Goal: Transaction & Acquisition: Purchase product/service

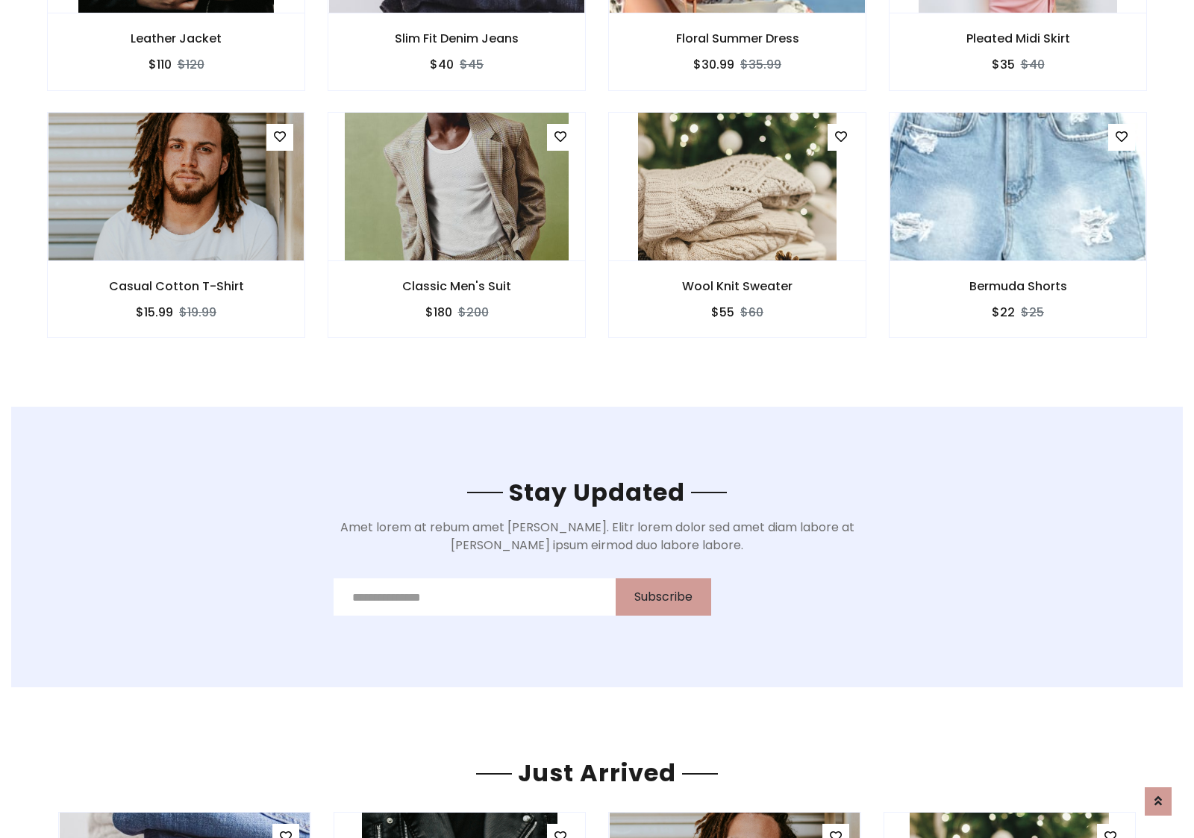
scroll to position [2247, 0]
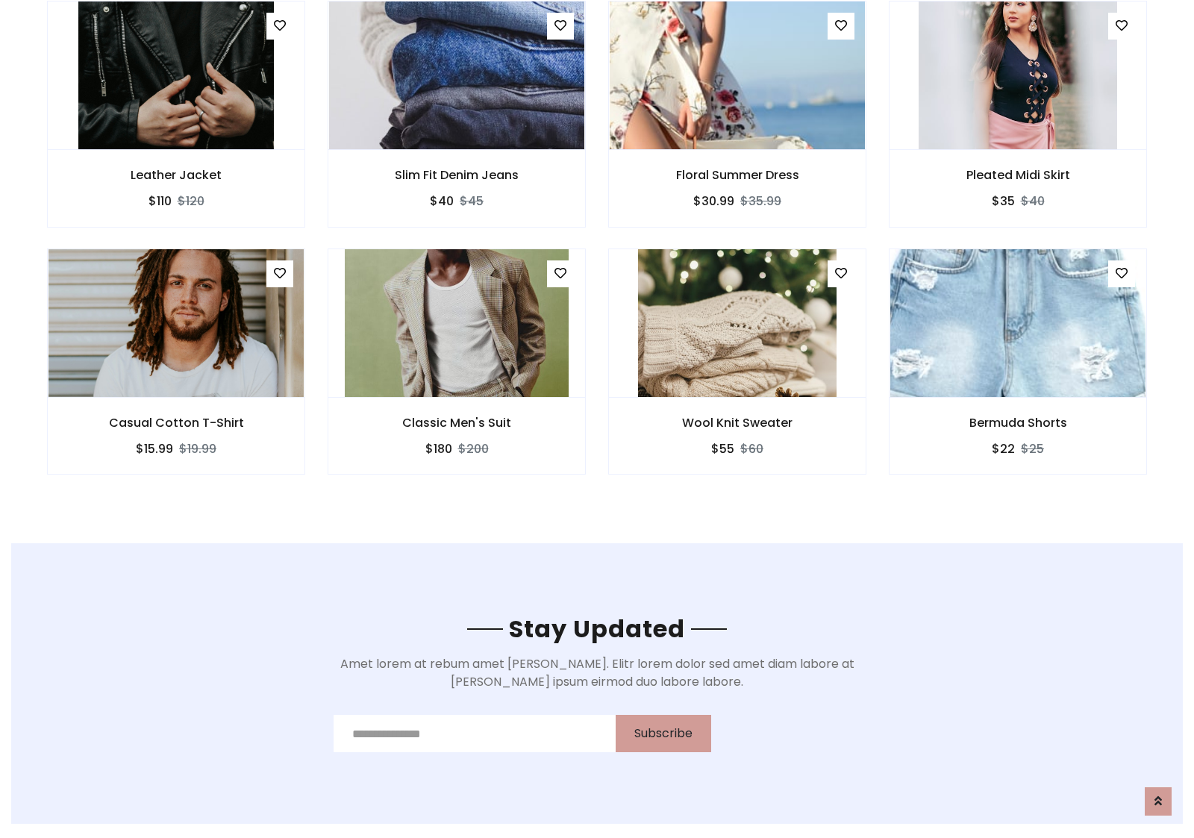
click at [597, 253] on div "Wool Knit Sweater $55 $60" at bounding box center [737, 371] width 281 height 247
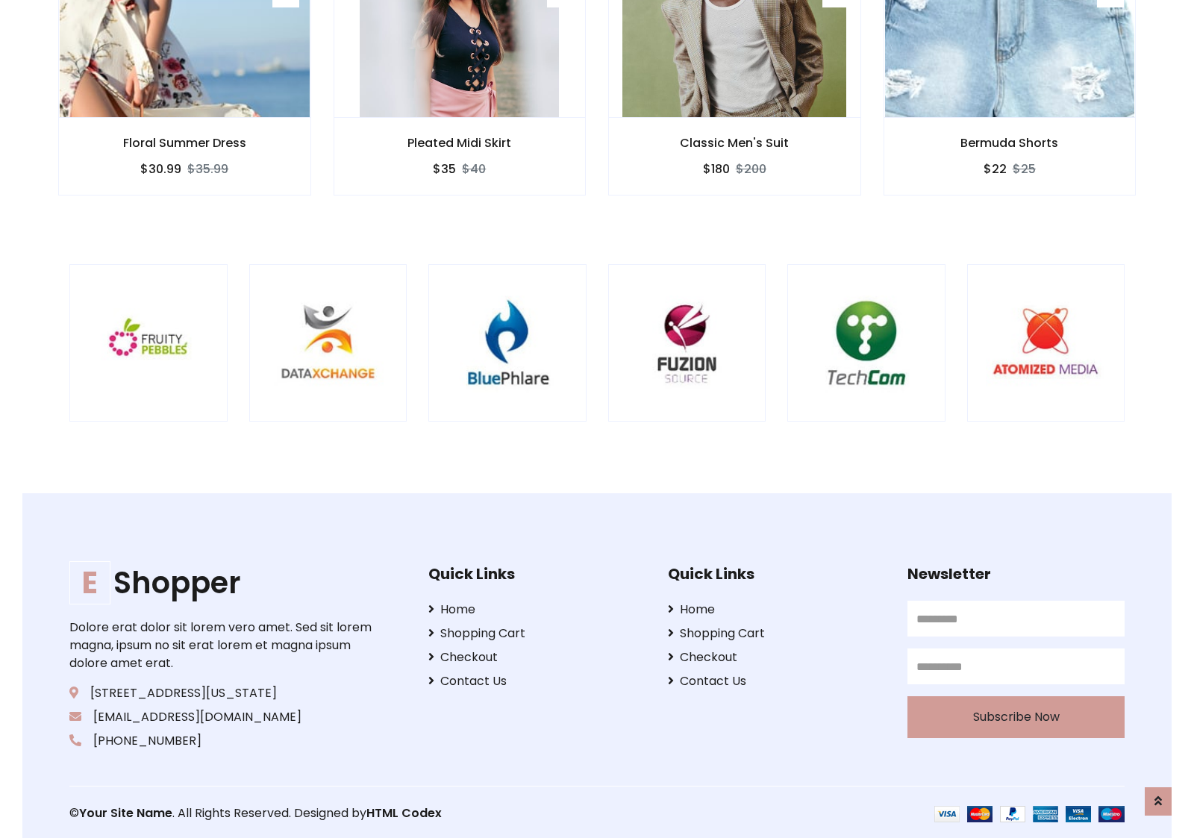
scroll to position [2841, 0]
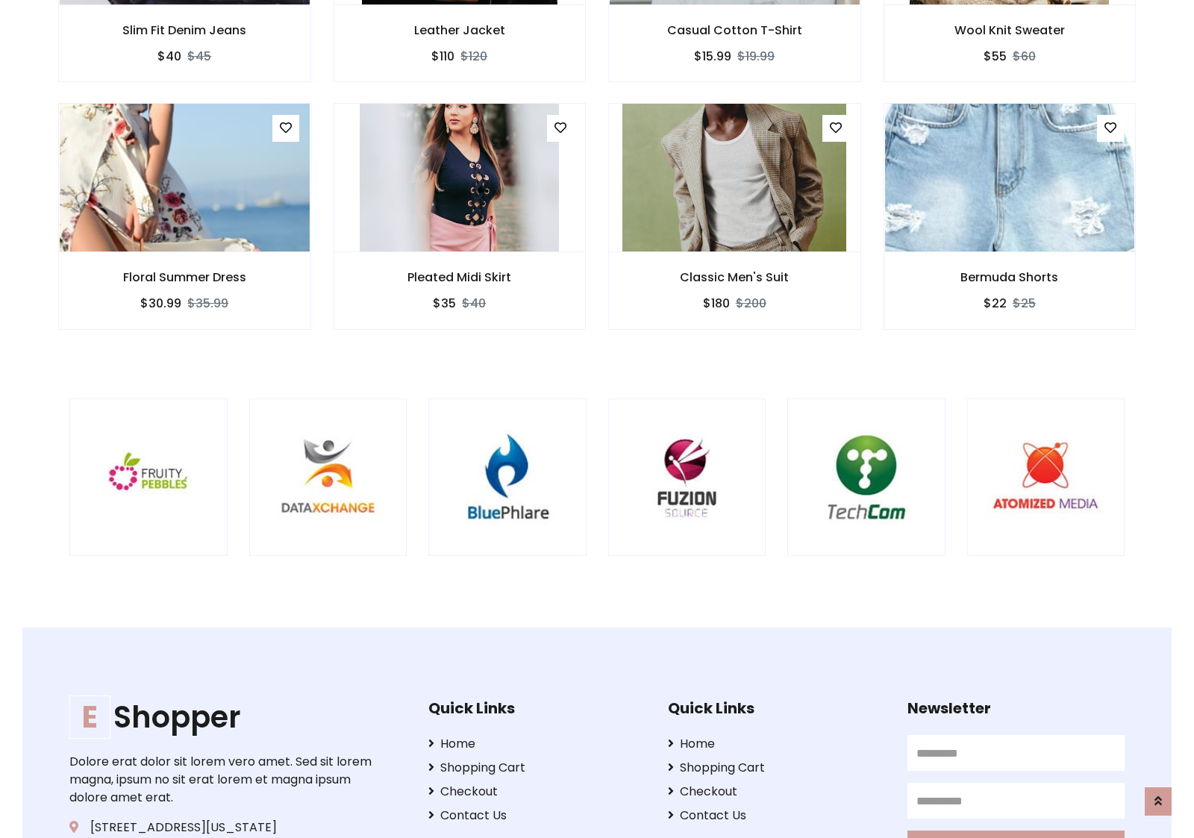
click at [597, 419] on div at bounding box center [787, 477] width 3589 height 158
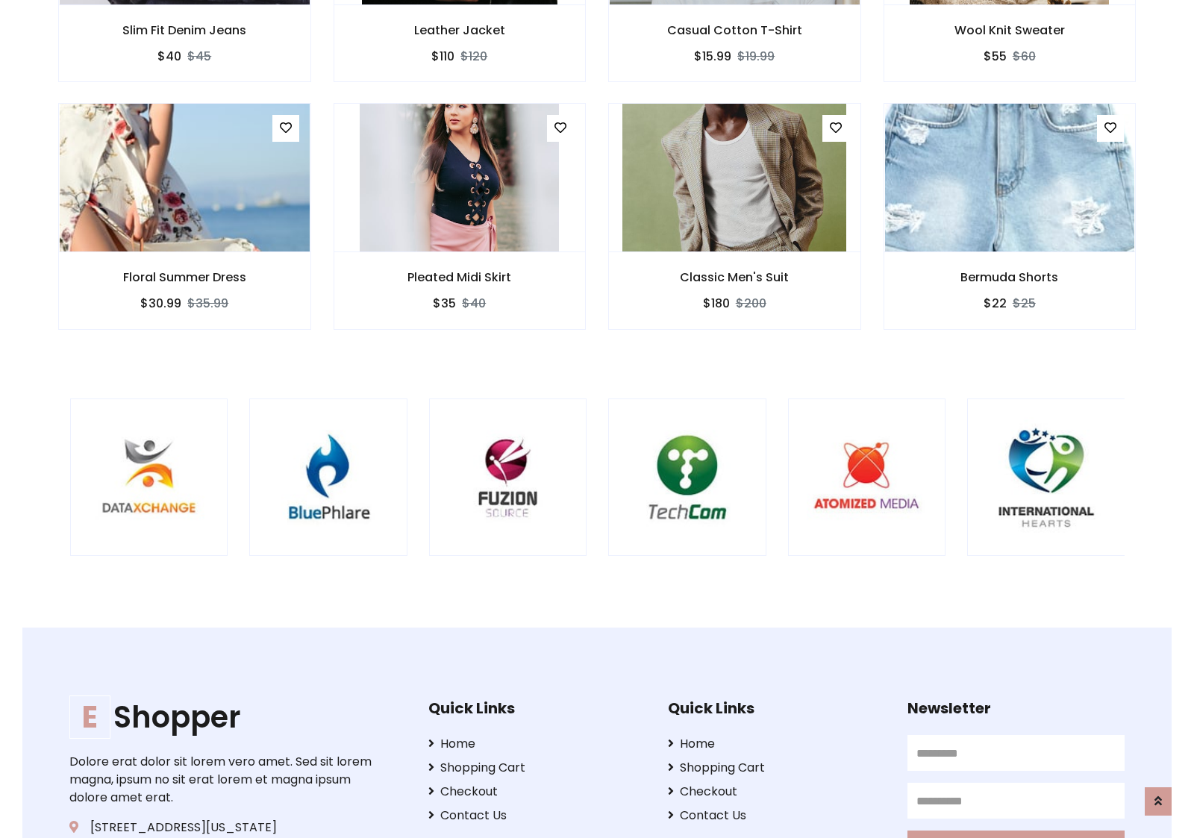
click at [597, 419] on div at bounding box center [608, 477] width 3589 height 158
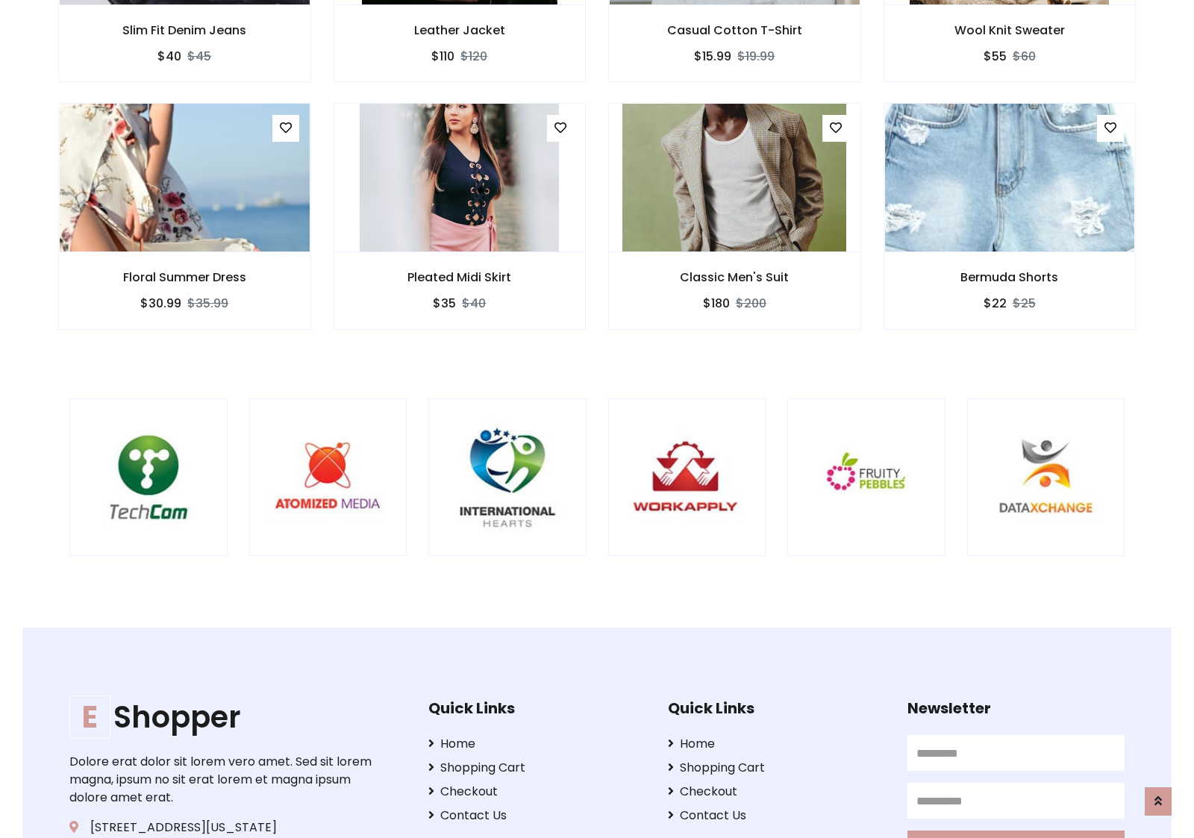
scroll to position [0, 0]
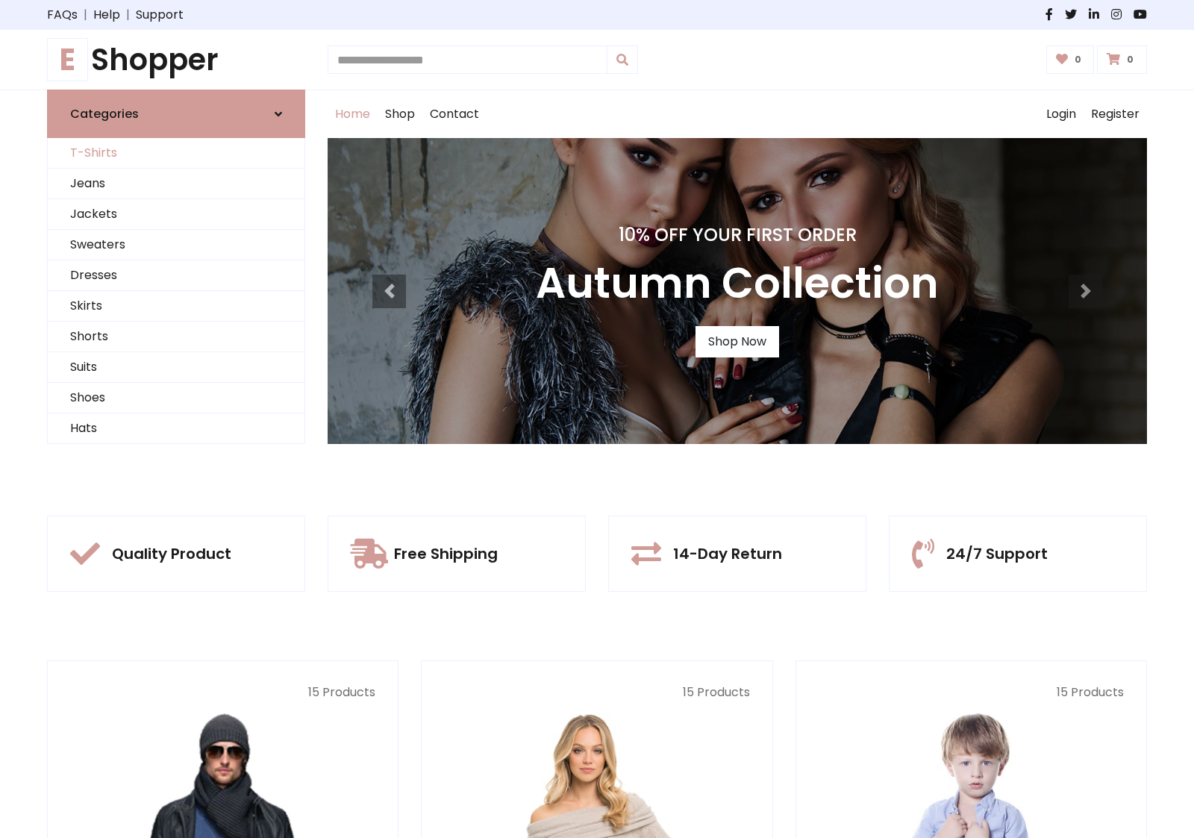
click at [176, 153] on link "T-Shirts" at bounding box center [176, 153] width 257 height 31
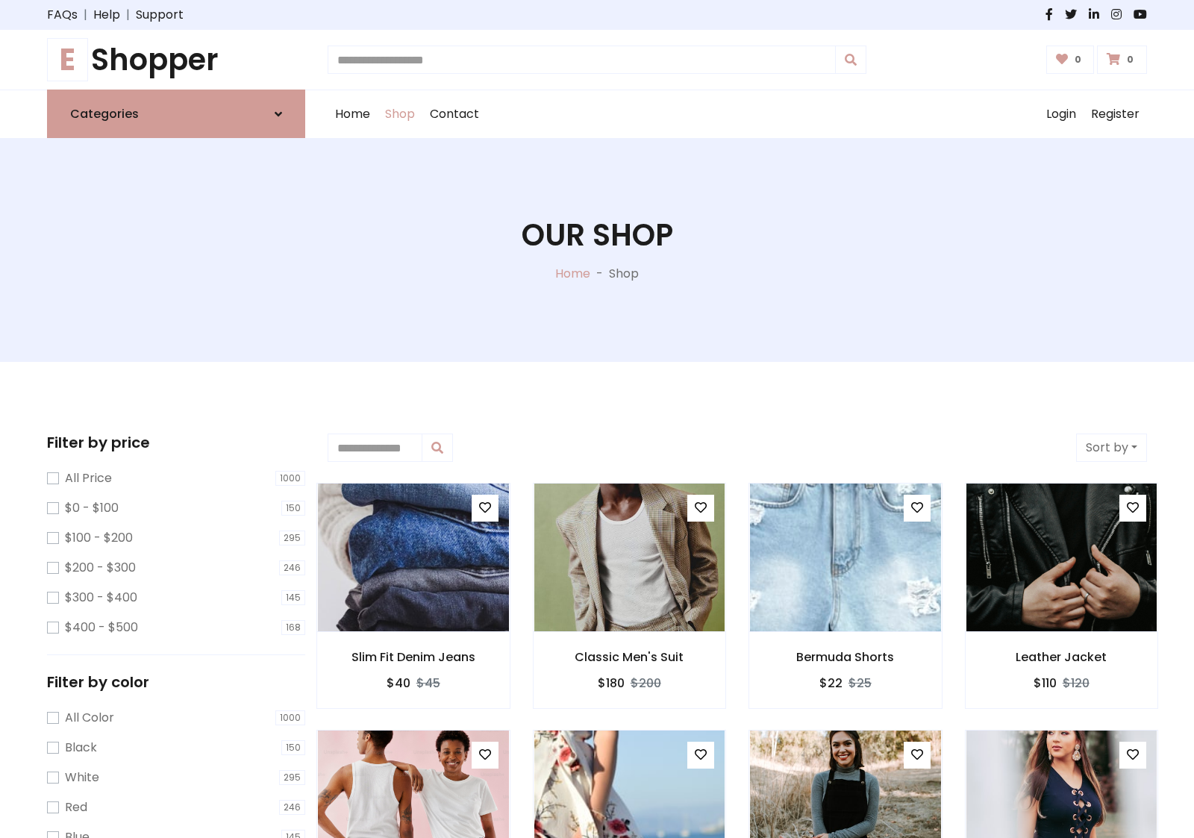
scroll to position [598, 0]
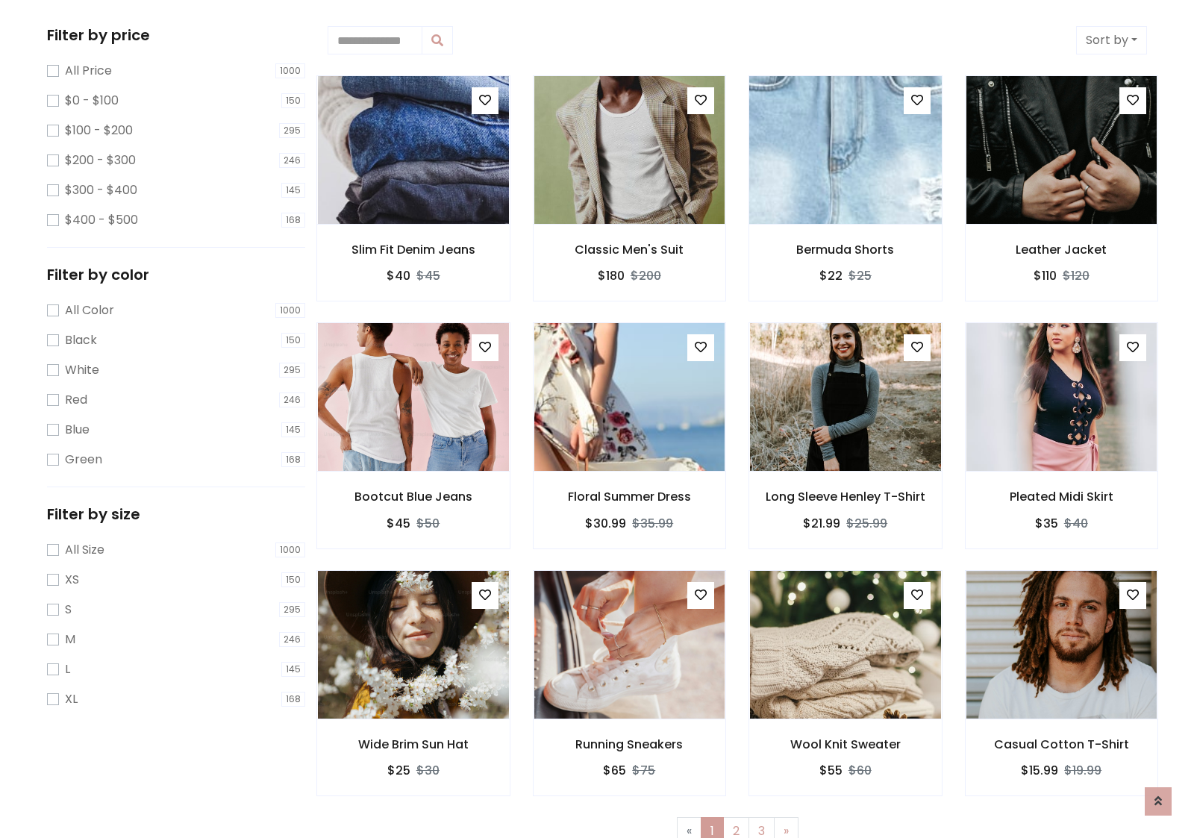
scroll to position [0, 0]
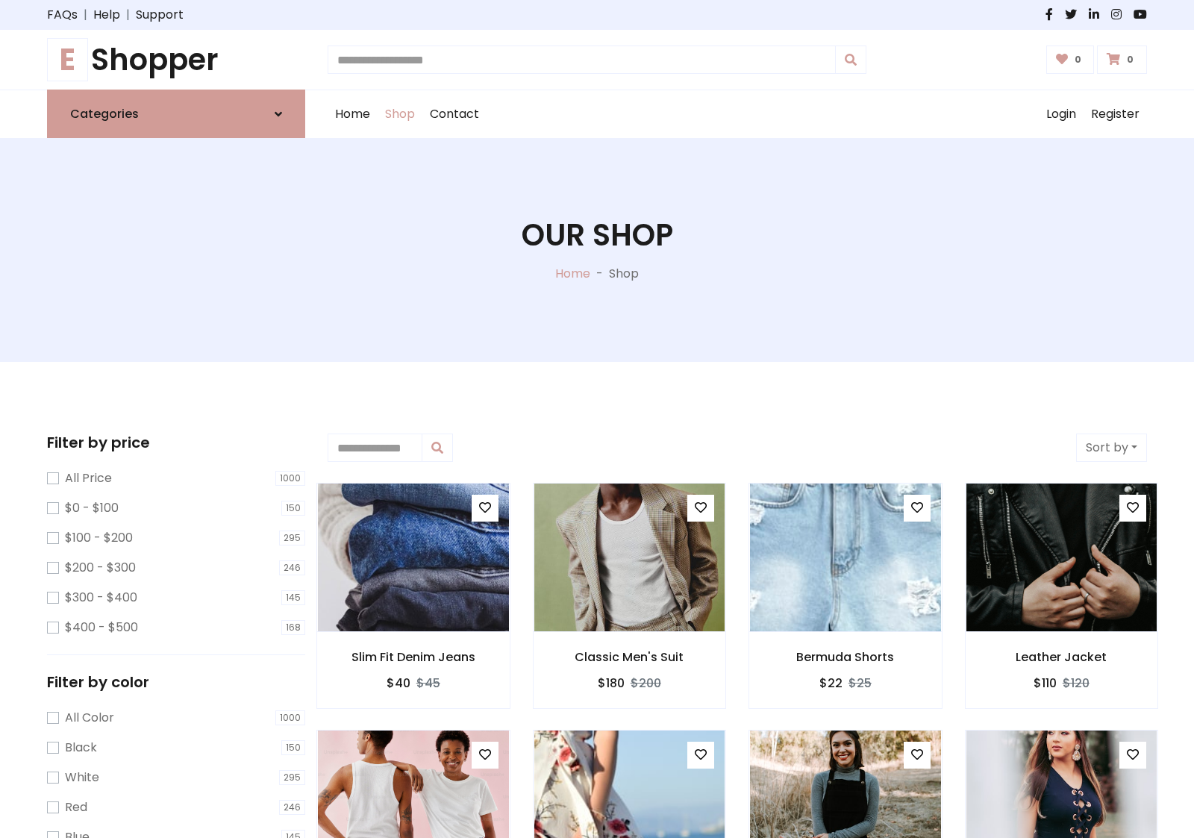
click at [176, 60] on h1 "E Shopper" at bounding box center [176, 60] width 258 height 36
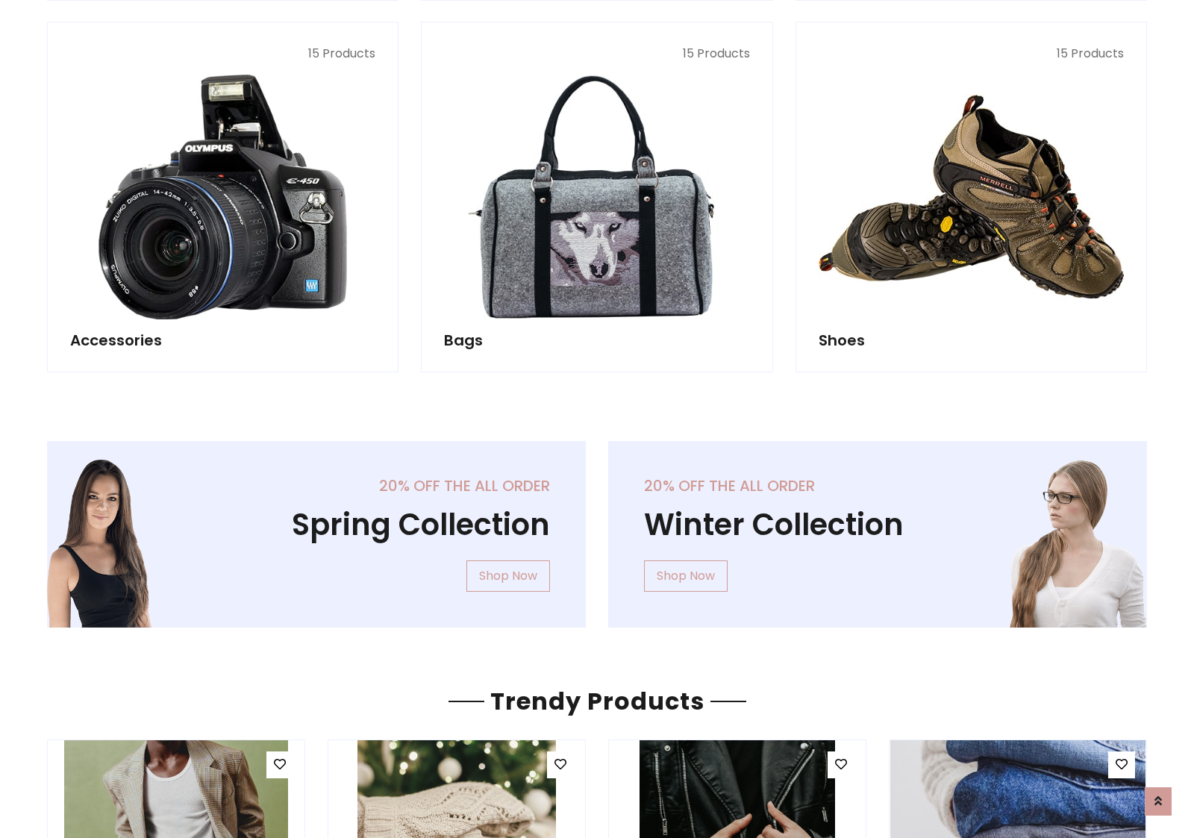
scroll to position [1450, 0]
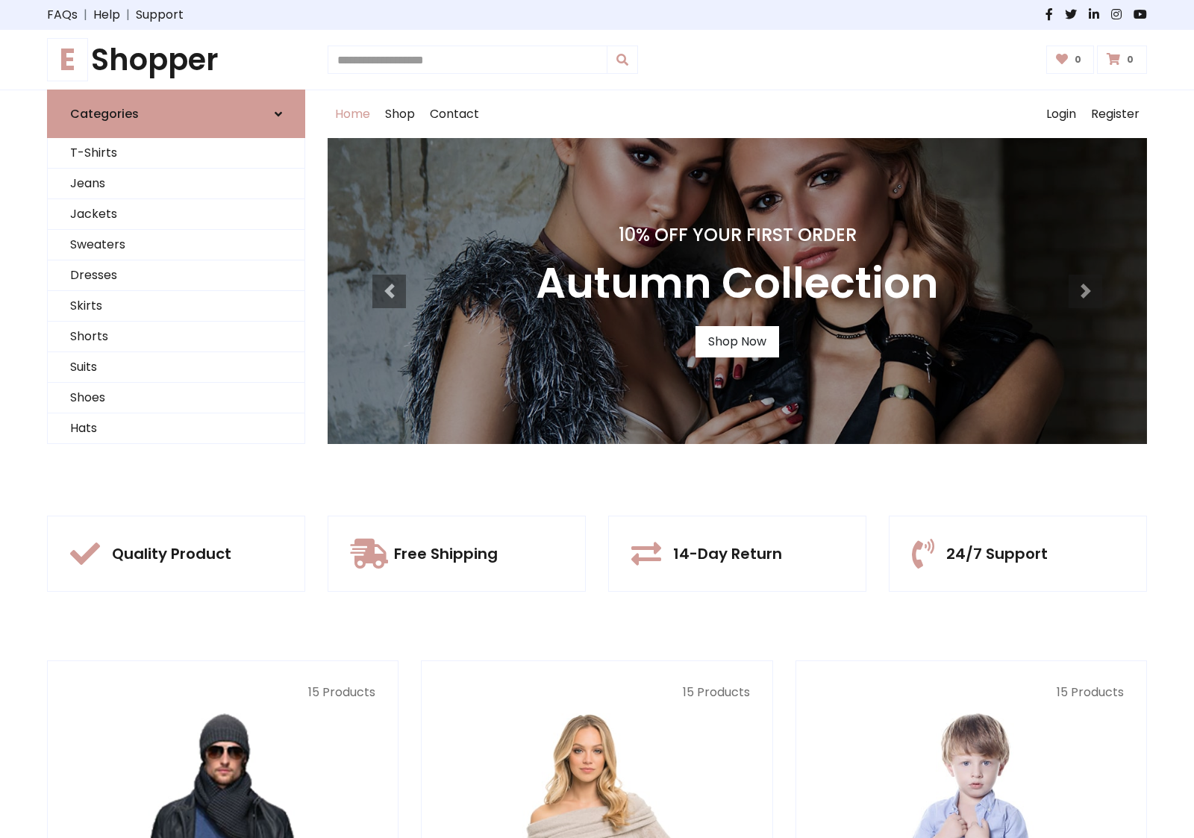
scroll to position [489, 0]
